Goal: Task Accomplishment & Management: Manage account settings

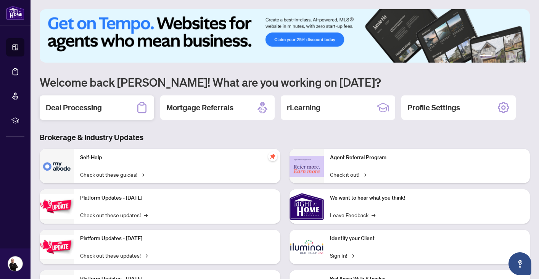
click at [98, 112] on h2 "Deal Processing" at bounding box center [74, 107] width 56 height 11
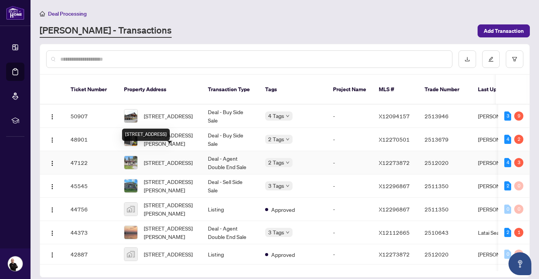
click at [168, 158] on span "[STREET_ADDRESS]" at bounding box center [168, 162] width 49 height 8
